Goal: Transaction & Acquisition: Book appointment/travel/reservation

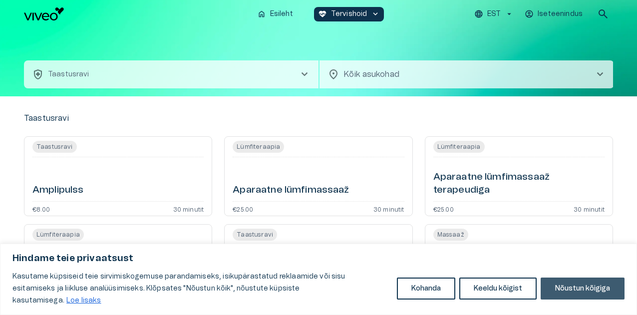
click at [586, 294] on button "Nõustun kõigiga" at bounding box center [583, 289] width 84 height 22
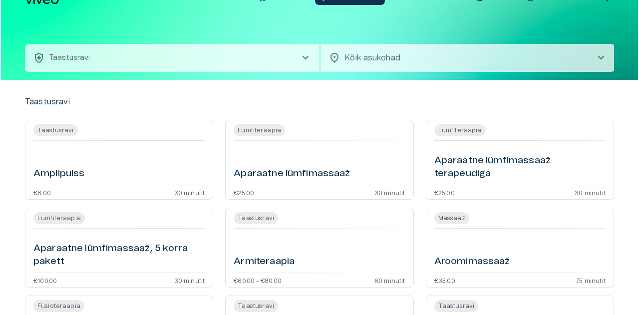
scroll to position [18, 0]
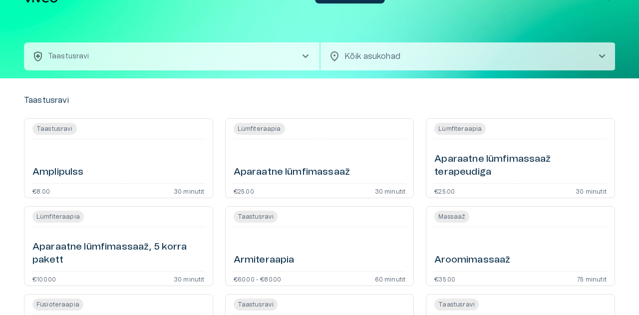
click at [351, 59] on body "Hindame teie privaatsust Kasutame küpsiseid teie sirvimiskogemuse parandamiseks…" at bounding box center [319, 139] width 639 height 315
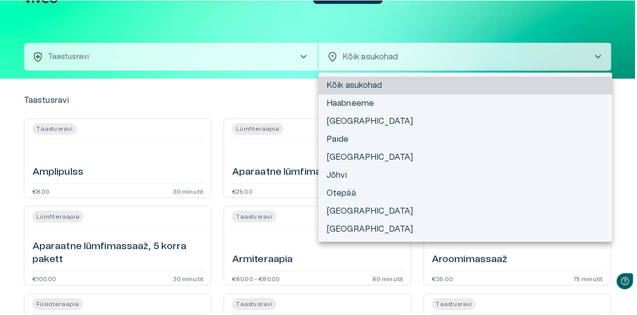
scroll to position [0, 0]
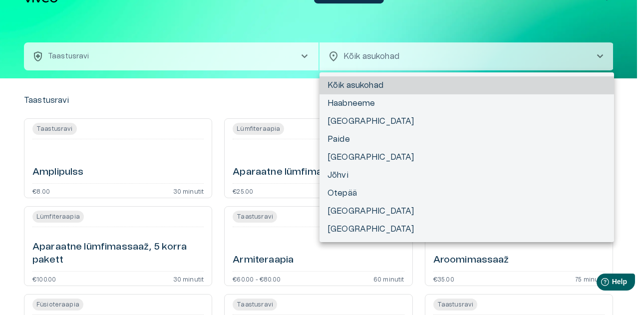
click at [352, 157] on li "[GEOGRAPHIC_DATA]" at bounding box center [467, 157] width 295 height 18
type input "**********"
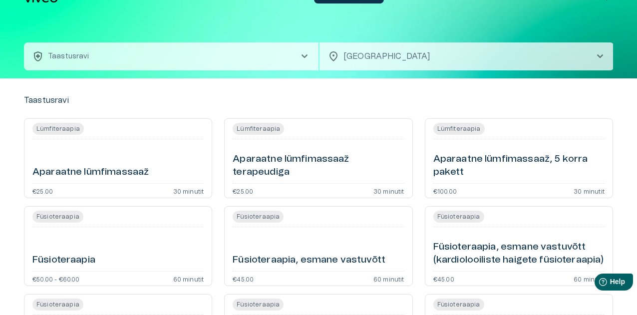
click at [301, 56] on span "chevron_right" at bounding box center [305, 56] width 12 height 12
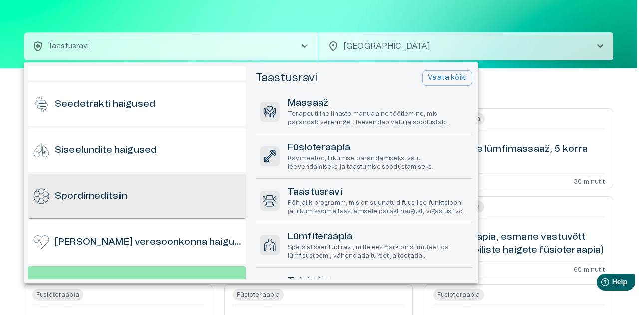
scroll to position [672, 0]
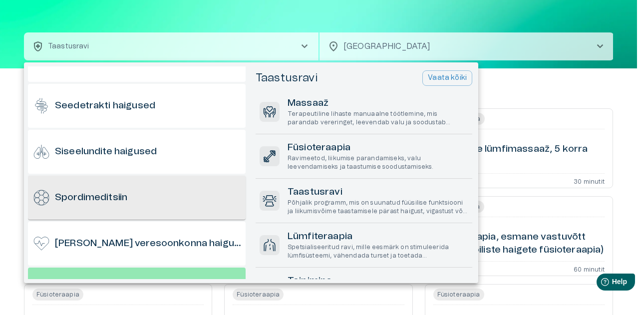
click at [139, 195] on div "Spordimeditsiin" at bounding box center [137, 198] width 218 height 44
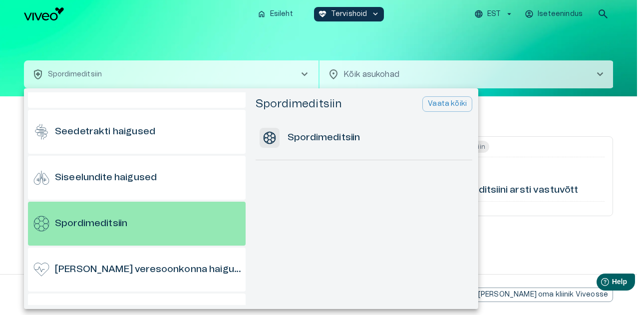
click at [524, 118] on div at bounding box center [319, 157] width 639 height 315
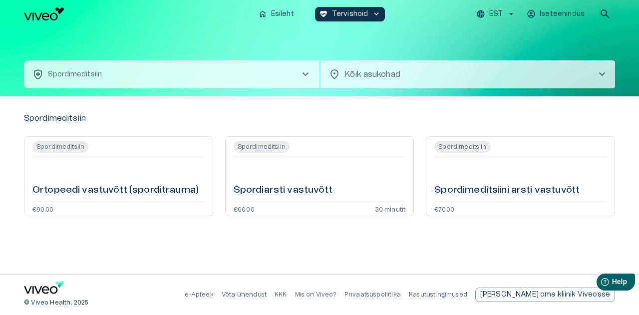
click at [462, 201] on div "Spordimeditsiin Spordimeditsiini arsti vastuvõtt €70.00" at bounding box center [520, 176] width 189 height 80
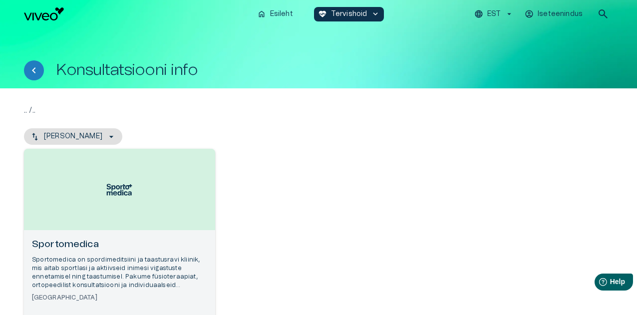
click at [468, 194] on div "Sportomedica Sportomedica on spordimeditsiini ja taastusravi kliinik, mis aitab…" at bounding box center [318, 248] width 589 height 199
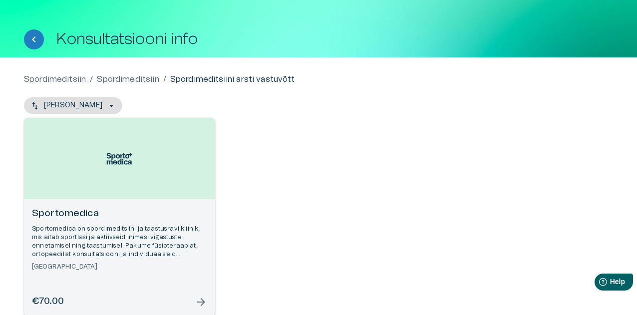
scroll to position [29, 0]
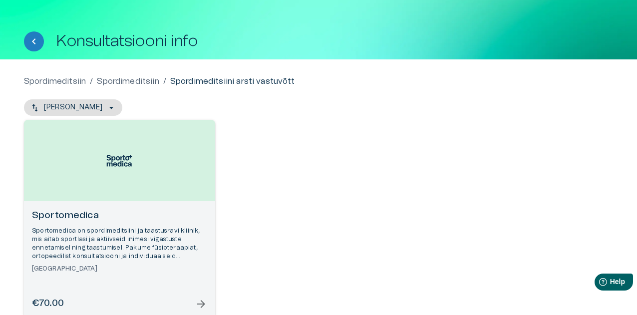
click at [131, 180] on div "Open selected supplier available booking dates" at bounding box center [119, 160] width 191 height 81
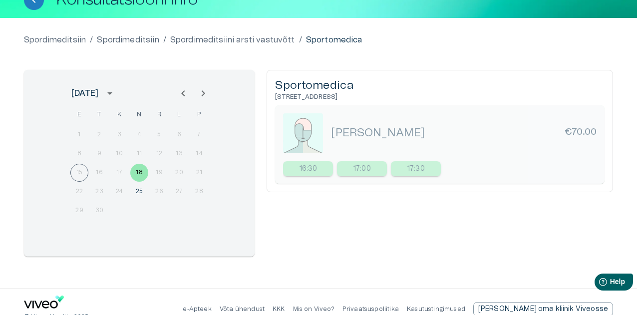
scroll to position [71, 0]
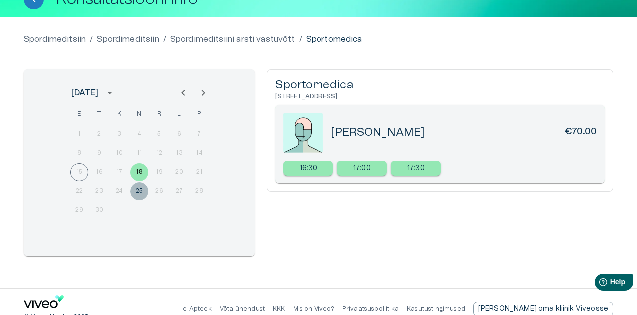
click at [140, 190] on button "25" at bounding box center [139, 191] width 18 height 18
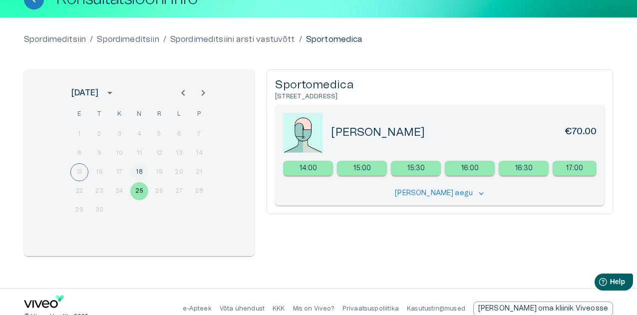
click at [141, 175] on button "18" at bounding box center [139, 172] width 18 height 18
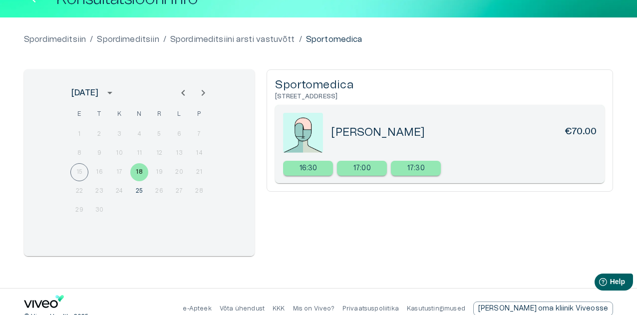
scroll to position [29, 0]
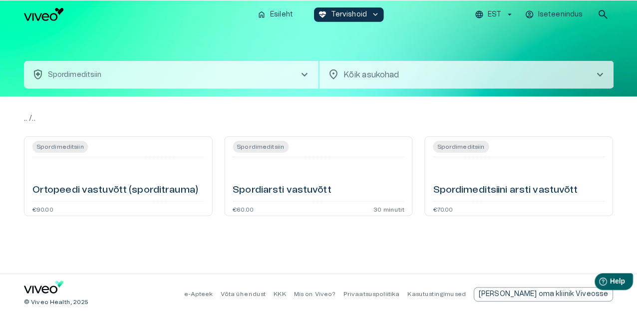
scroll to position [28, 0]
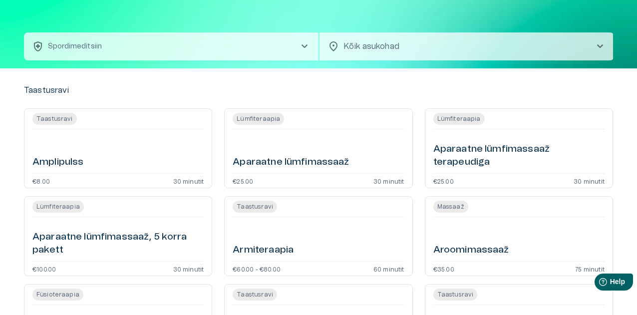
scroll to position [18, 0]
